Goal: Check status: Check status

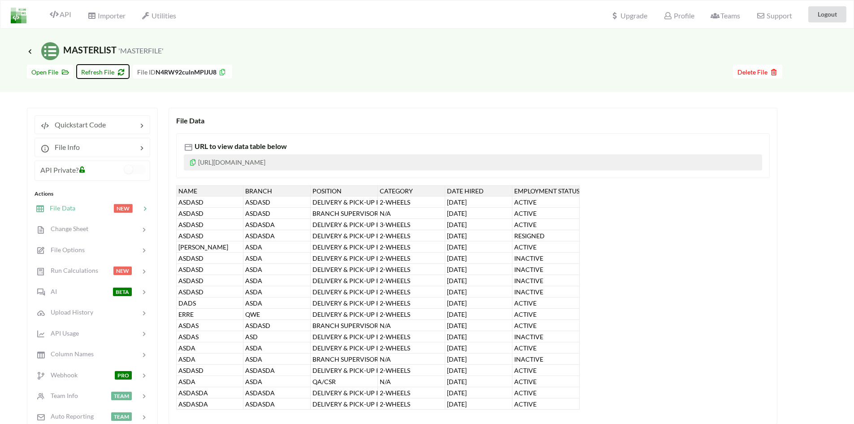
click at [99, 68] on span "Refresh File" at bounding box center [102, 72] width 43 height 8
click at [79, 221] on div "Change Sheet" at bounding box center [92, 228] width 118 height 21
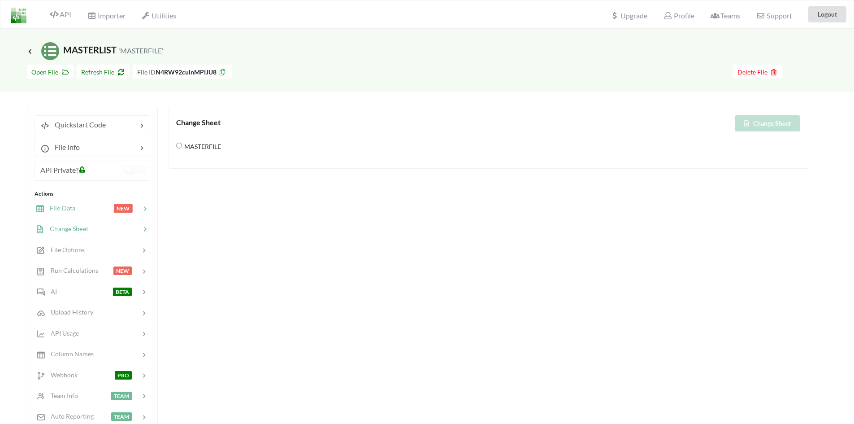
click at [78, 208] on div at bounding box center [94, 208] width 38 height 10
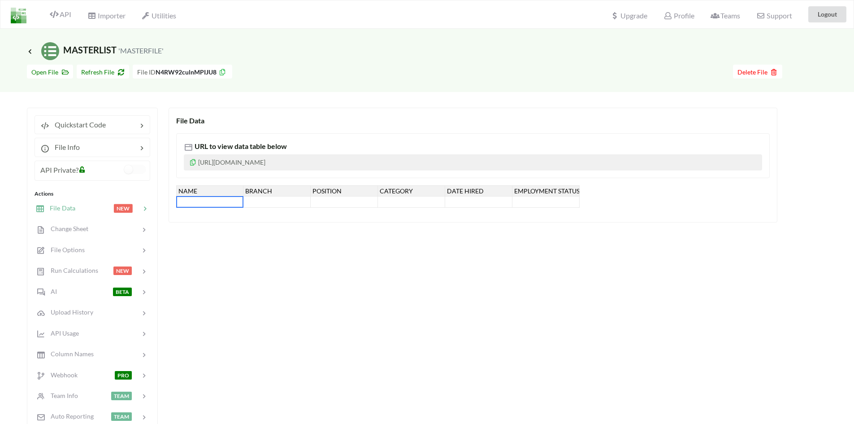
click at [210, 201] on div at bounding box center [209, 201] width 67 height 11
click at [97, 72] on span "Refresh File" at bounding box center [102, 72] width 43 height 8
click at [71, 221] on div "Change Sheet" at bounding box center [92, 228] width 118 height 21
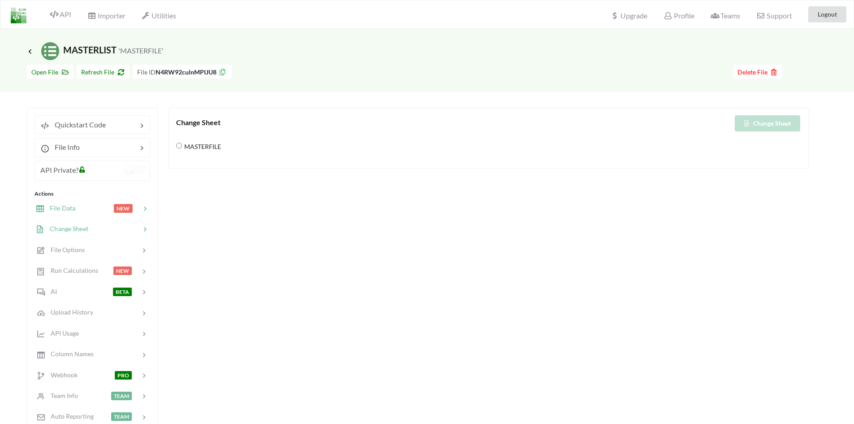
click at [81, 208] on div at bounding box center [94, 208] width 38 height 10
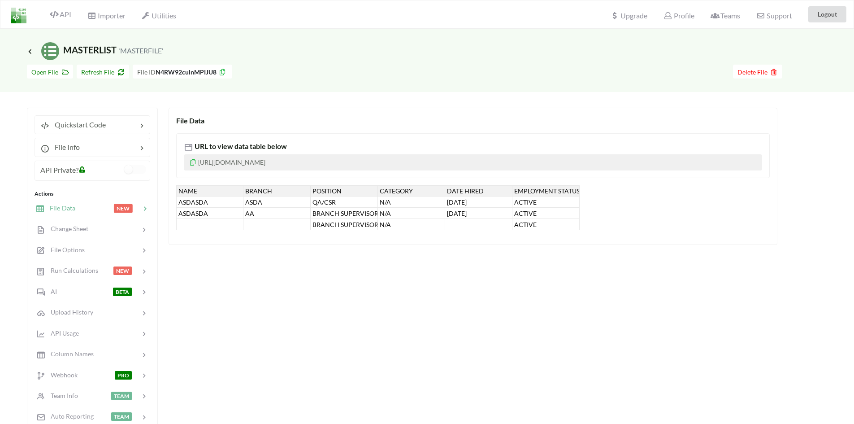
click at [70, 205] on span "File Data" at bounding box center [59, 208] width 31 height 8
click at [91, 69] on span "Refresh File" at bounding box center [102, 72] width 43 height 8
click at [71, 225] on span "Change Sheet" at bounding box center [66, 229] width 44 height 8
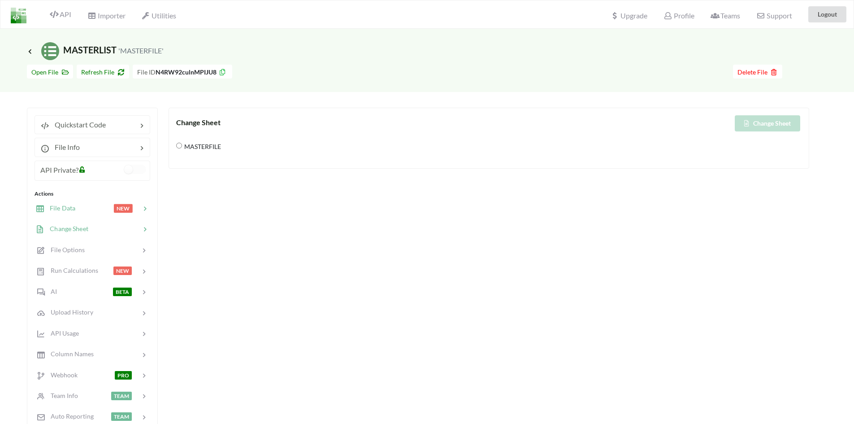
drag, startPoint x: 75, startPoint y: 208, endPoint x: 87, endPoint y: 210, distance: 11.3
click at [76, 208] on div at bounding box center [94, 208] width 38 height 10
